Goal: Information Seeking & Learning: Learn about a topic

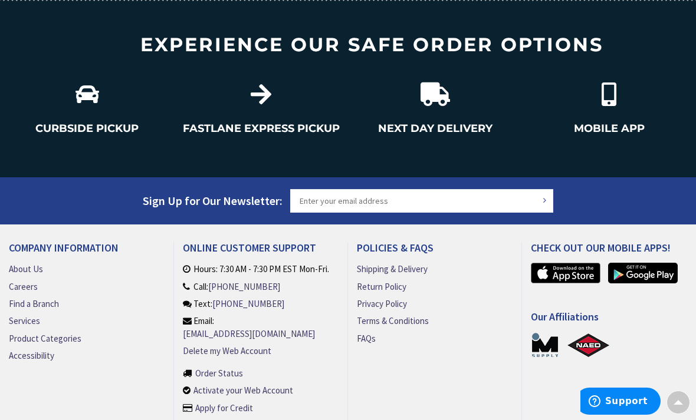
scroll to position [1459, 0]
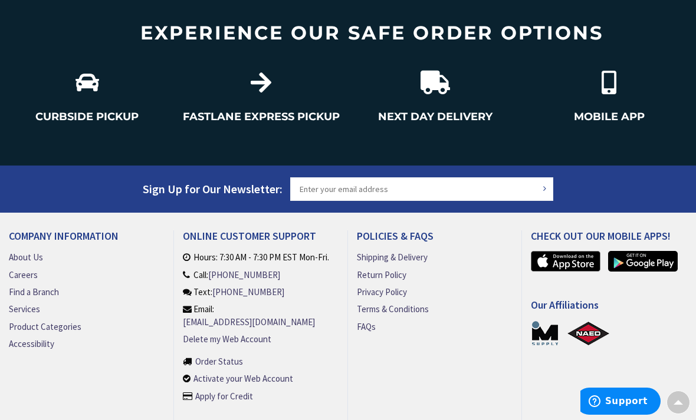
click at [56, 321] on link "Product Categories" at bounding box center [45, 327] width 73 height 12
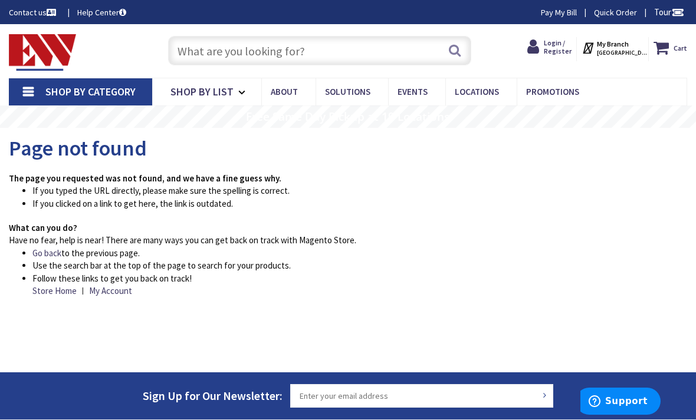
click at [209, 101] on link "Shop By List" at bounding box center [206, 91] width 109 height 27
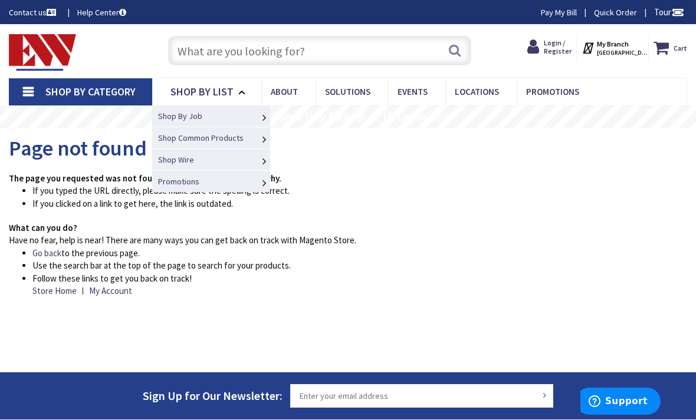
click at [0, 0] on link "LED Retrofit" at bounding box center [0, 0] width 0 height 0
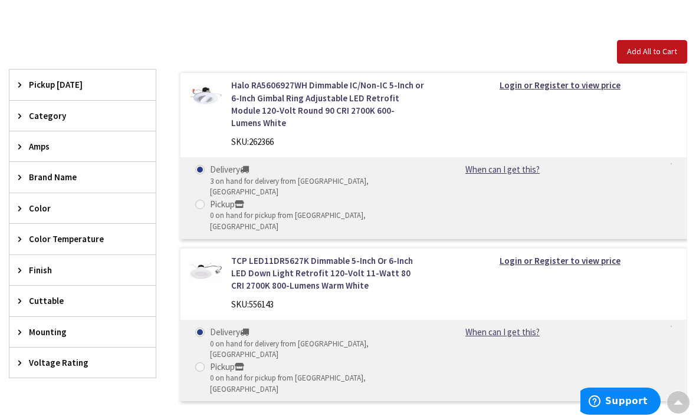
scroll to position [317, 0]
click at [321, 255] on link "TCP LED11DR5627K Dimmable 5-Inch Or 6-Inch LED Down Light Retrofit 120-Volt 11-…" at bounding box center [327, 274] width 193 height 38
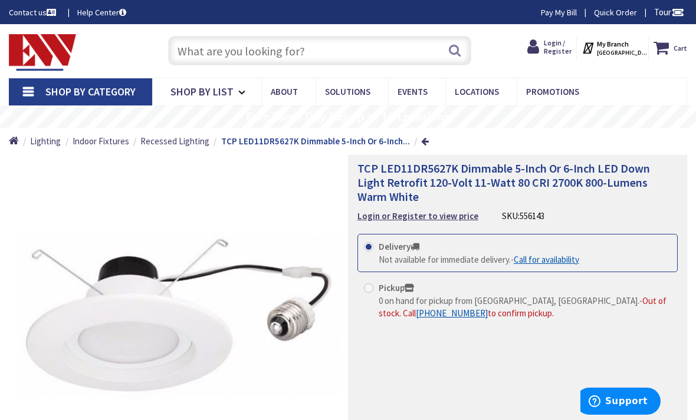
click at [205, 96] on span "Shop By List" at bounding box center [201, 92] width 63 height 14
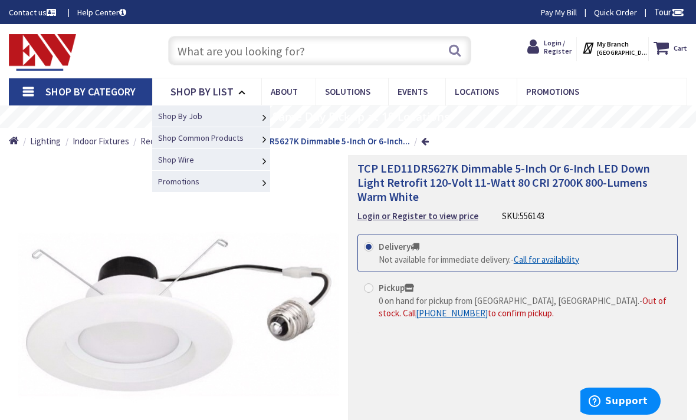
click at [0, 0] on link "Residential Service Entrance" at bounding box center [0, 0] width 0 height 0
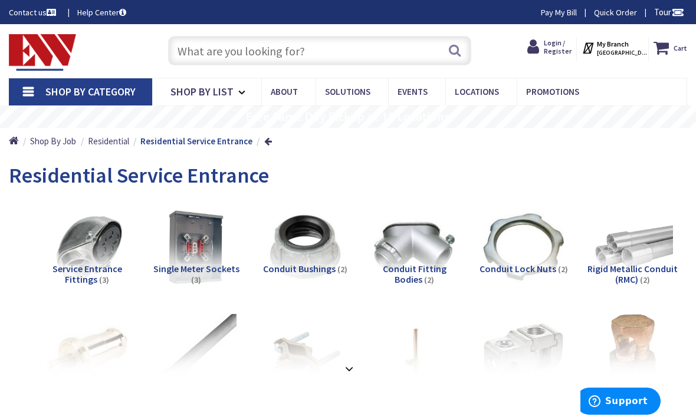
click at [0, 0] on span "Line Card" at bounding box center [0, 0] width 0 height 0
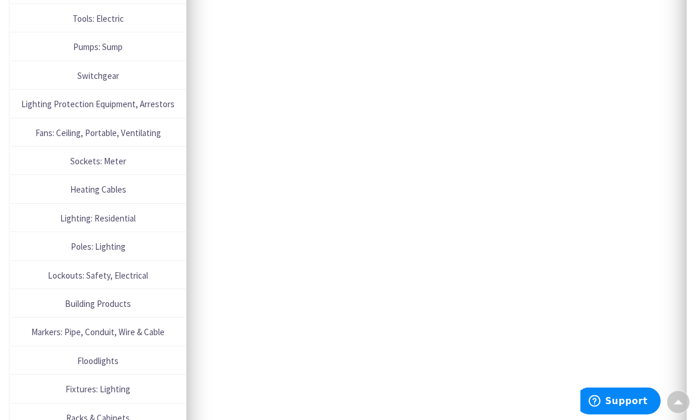
scroll to position [1236, 0]
click at [87, 211] on span "Lighting: Residential" at bounding box center [98, 219] width 164 height 16
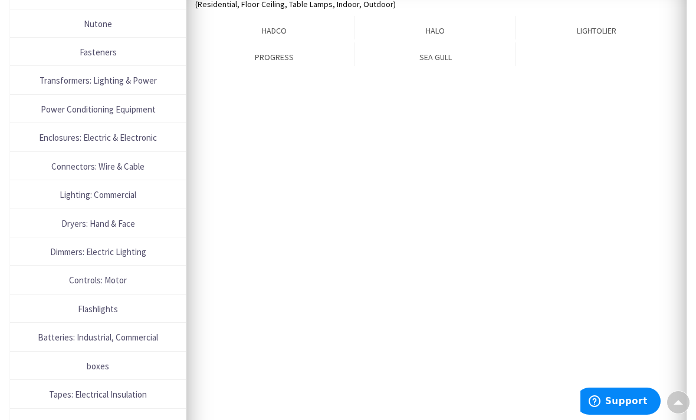
scroll to position [181, 0]
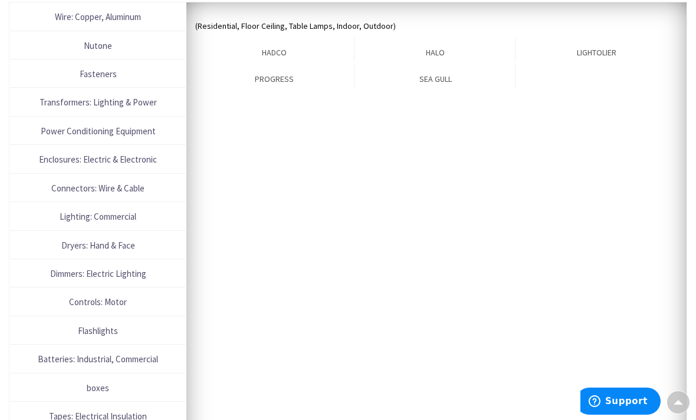
click at [602, 50] on link "LIGHTOLIER" at bounding box center [596, 50] width 159 height 24
